Goal: Download file/media

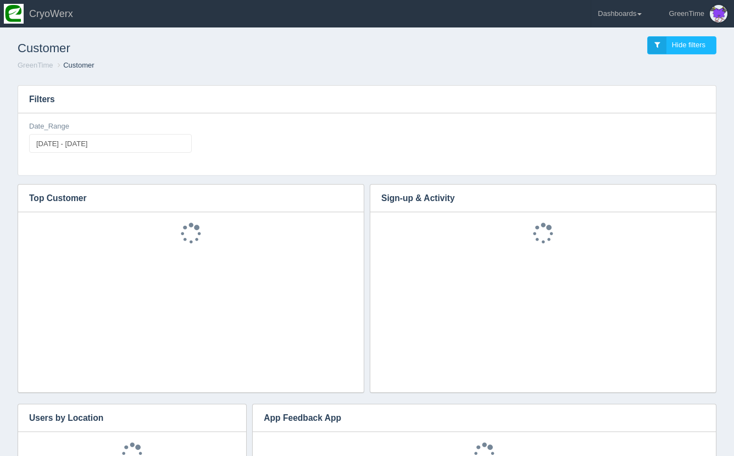
scroll to position [154, 324]
type input "[DATE]"
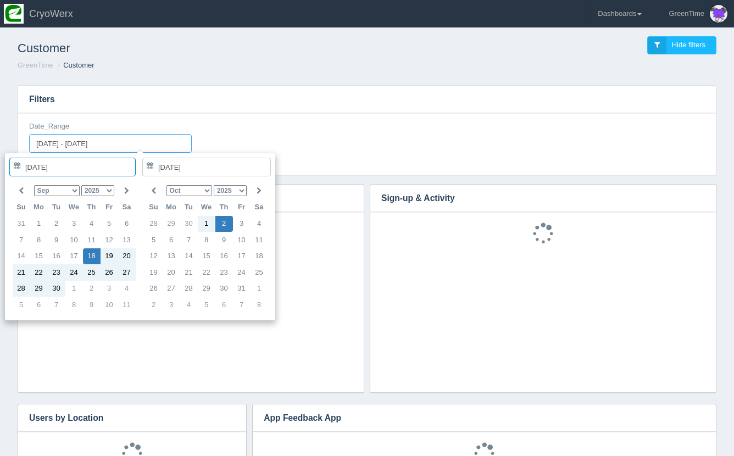
click at [115, 143] on input "[DATE] - [DATE]" at bounding box center [110, 143] width 163 height 19
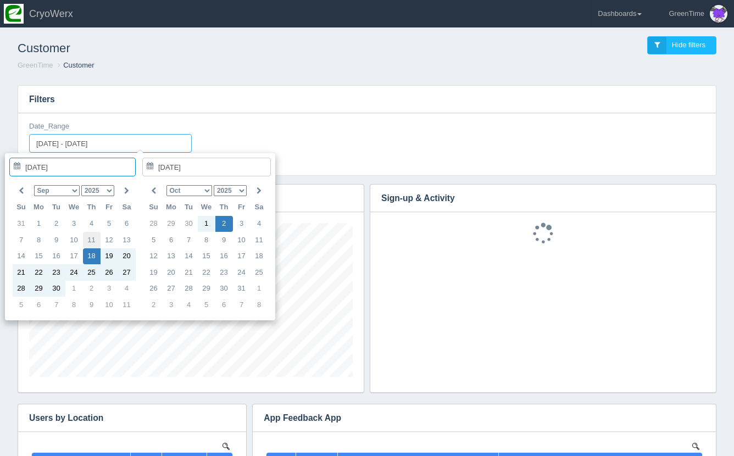
scroll to position [0, 0]
type input "[DATE]"
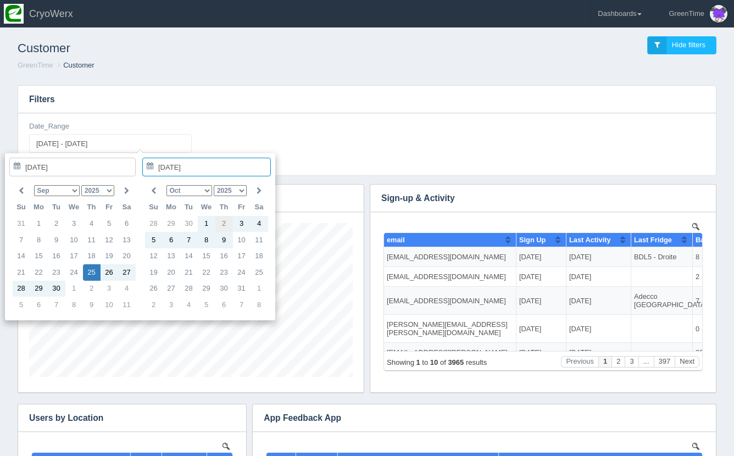
type input "[DATE]"
type input "[DATE] - [DATE]"
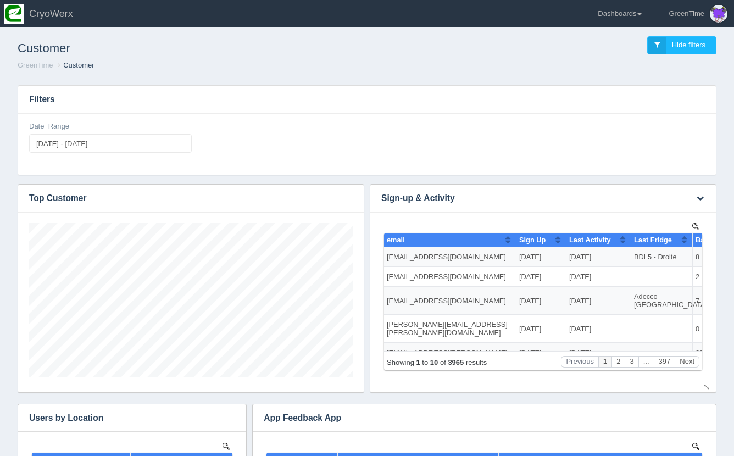
scroll to position [154, 324]
click at [702, 196] on icon "button" at bounding box center [700, 198] width 7 height 7
click at [677, 216] on link "Download CSV" at bounding box center [664, 215] width 88 height 16
click at [494, 2] on header "Toggle navigation CryoWerx GreenTime Edit Profile Logout Dashboards [GEOGRAPHIC…" at bounding box center [367, 13] width 734 height 27
